Goal: Complete application form

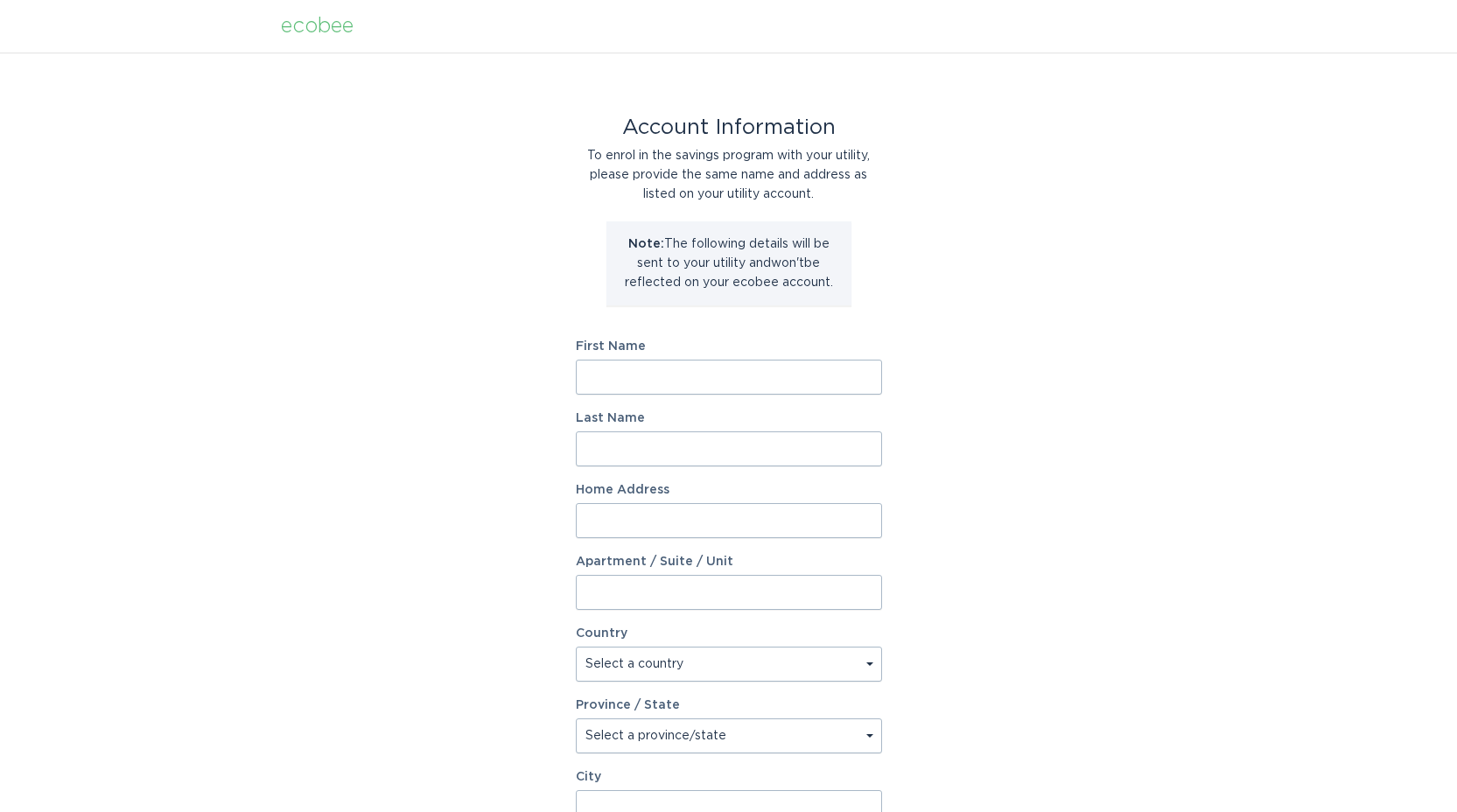
click at [603, 380] on input "First Name" at bounding box center [729, 377] width 307 height 35
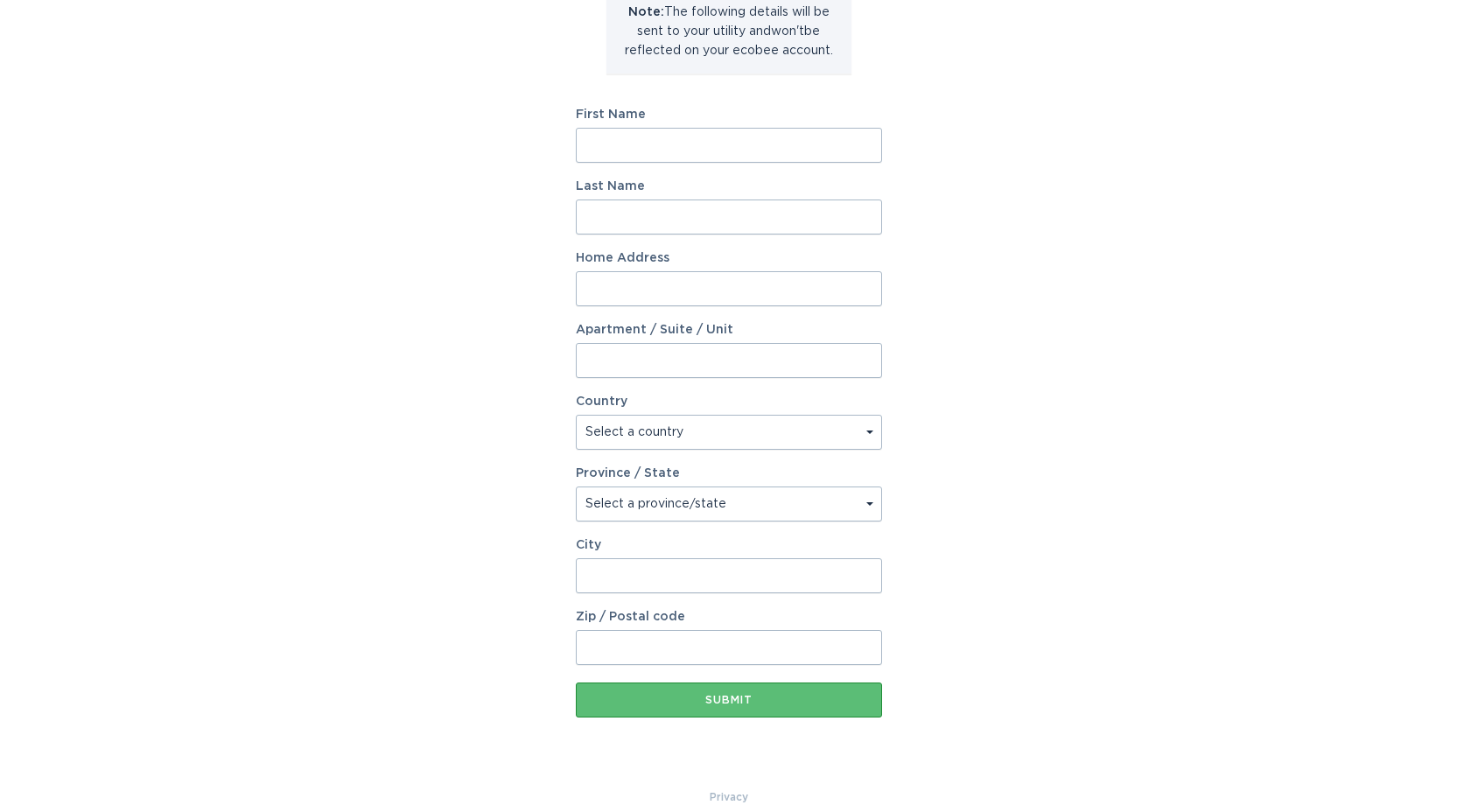
scroll to position [253, 0]
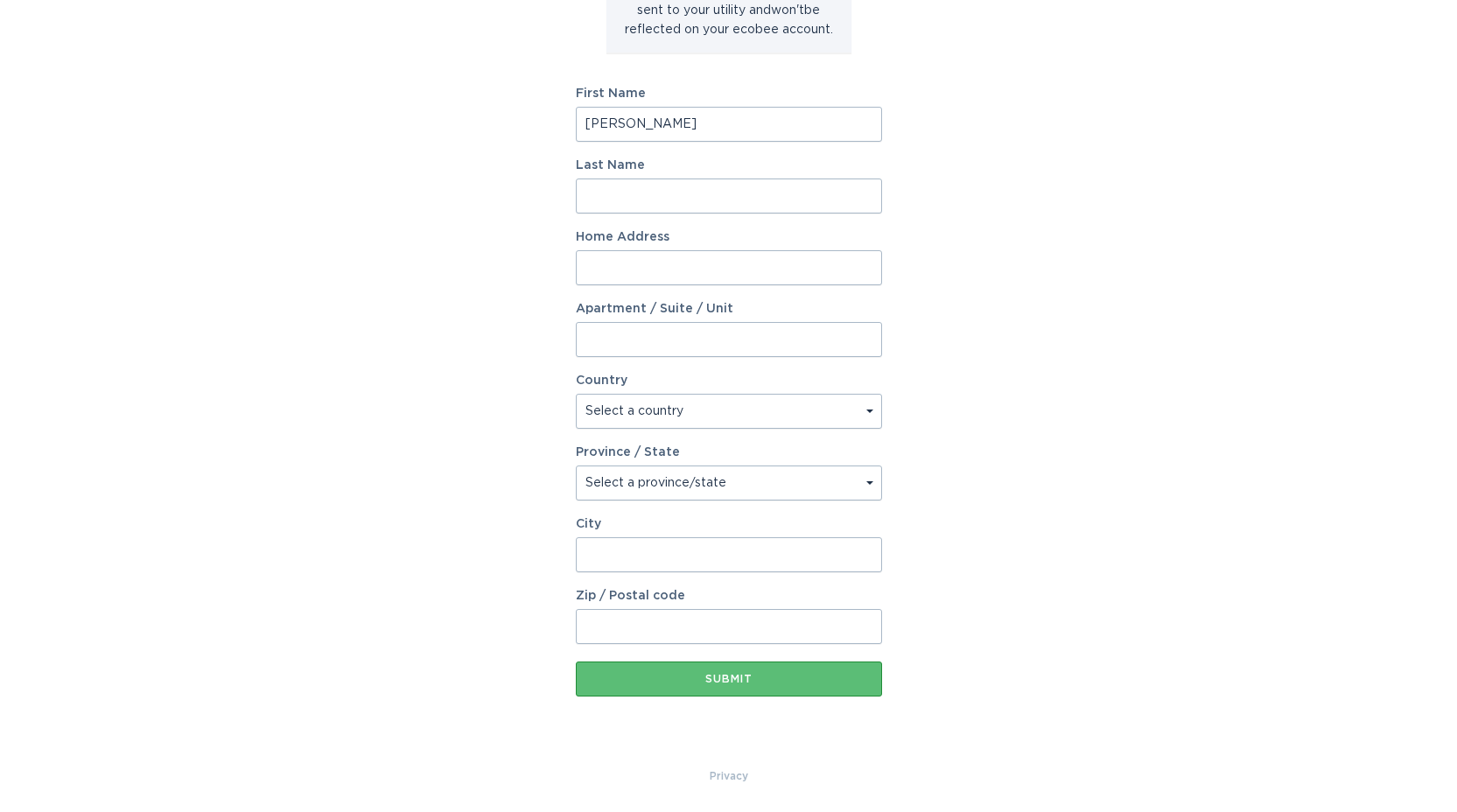
type input "arthur"
click at [649, 194] on input "Last Name" at bounding box center [729, 196] width 307 height 35
type input "smith"
click at [624, 266] on input "Home Address" at bounding box center [729, 268] width 307 height 35
type input "3405 s tomahawk rd"
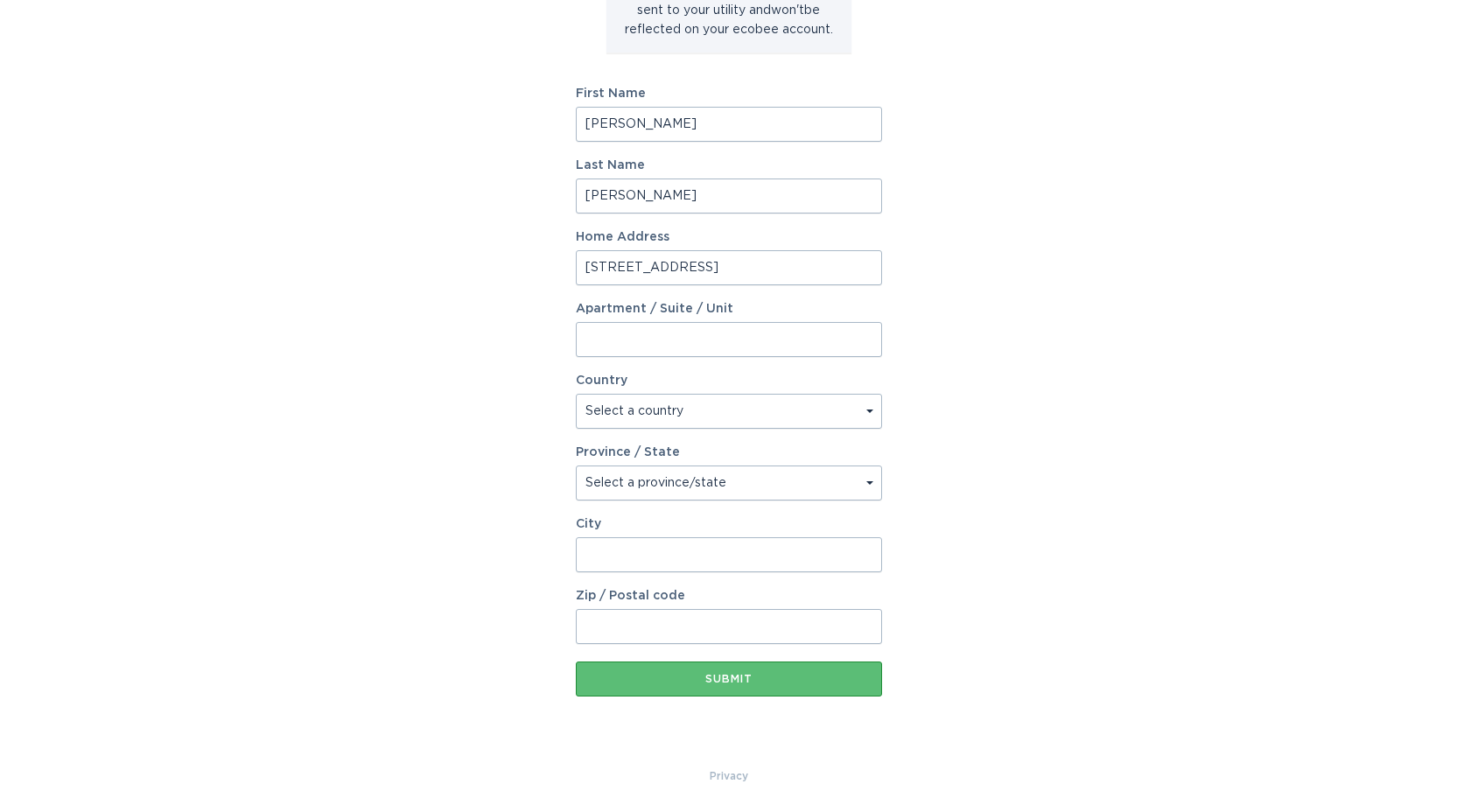
click at [627, 345] on input "Apartment / Suite / Unit" at bounding box center [729, 339] width 307 height 35
type input "143"
click at [771, 425] on select "Select a country Canada USA" at bounding box center [729, 411] width 307 height 35
select select "US"
click at [576, 394] on select "Select a country Canada USA" at bounding box center [729, 411] width 307 height 35
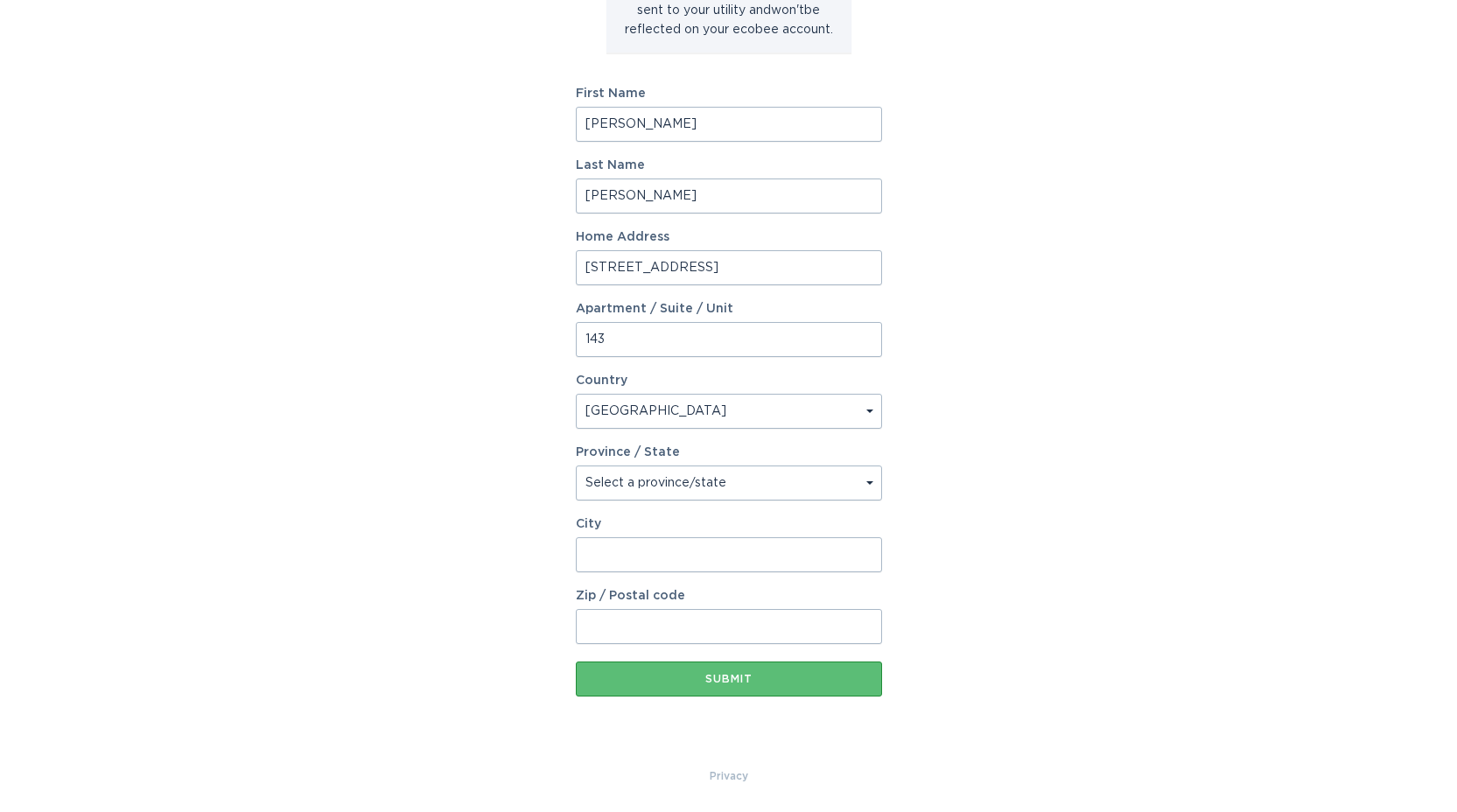
click at [840, 478] on select "Select a province/state Alabama Alaska American Samoa Arizona Arkansas Californ…" at bounding box center [729, 483] width 307 height 35
select select "AZ"
click at [576, 465] on select "Select a province/state Alabama Alaska American Samoa Arizona Arkansas Californ…" at bounding box center [729, 483] width 307 height 35
click at [646, 555] on input "City" at bounding box center [729, 554] width 307 height 35
type input "apache junction"
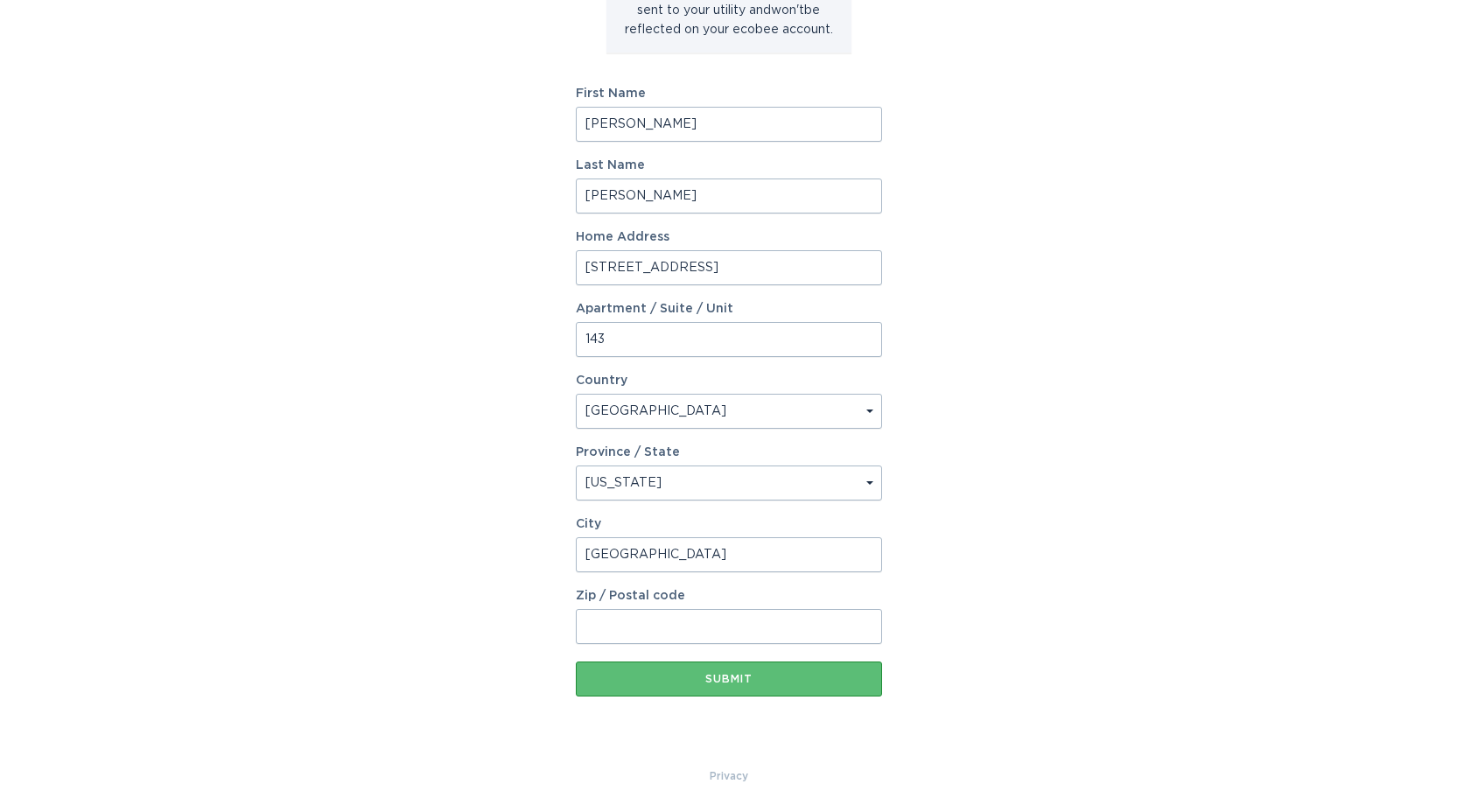
click at [629, 621] on input "Zip / Postal code" at bounding box center [729, 626] width 307 height 35
click at [631, 619] on input "Zip / Postal code" at bounding box center [729, 626] width 307 height 35
type input "85119"
click at [741, 671] on button "Submit" at bounding box center [729, 679] width 307 height 35
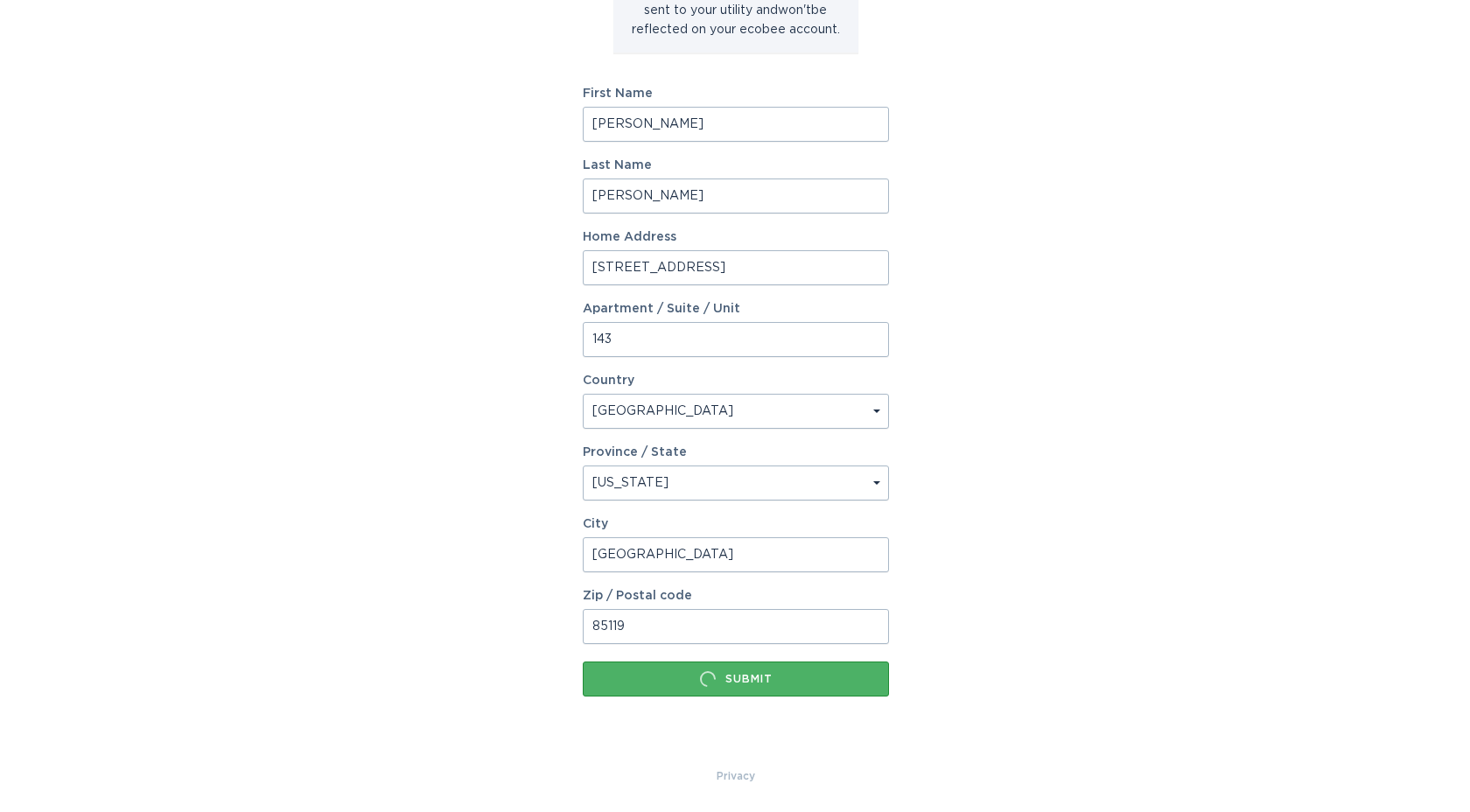
scroll to position [0, 0]
